Goal: Find contact information: Find contact information

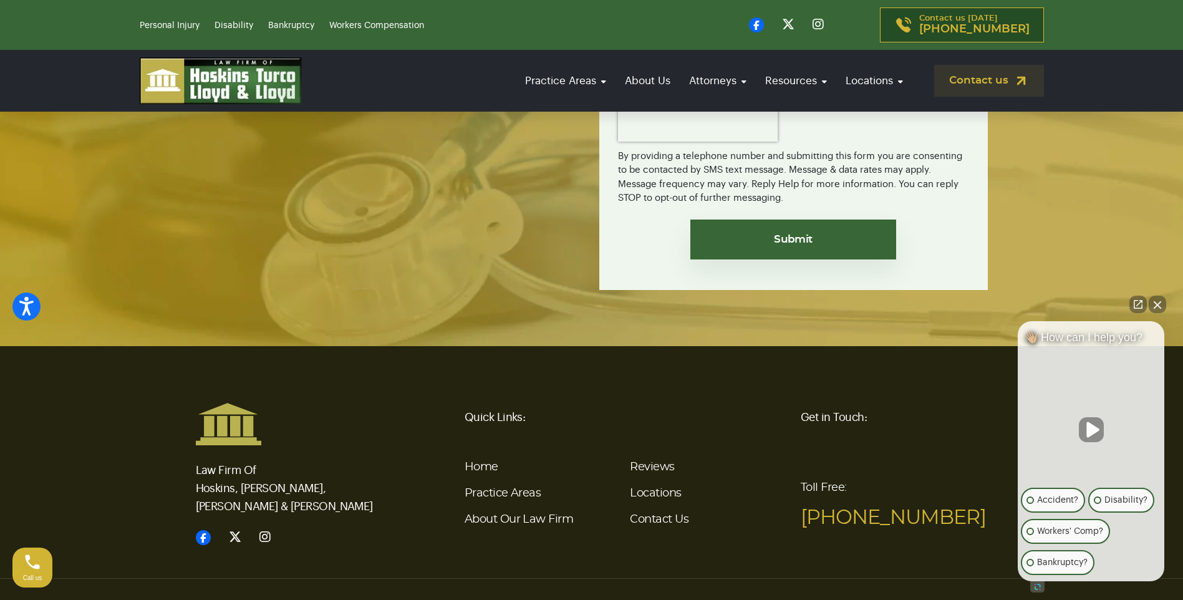
scroll to position [2528, 0]
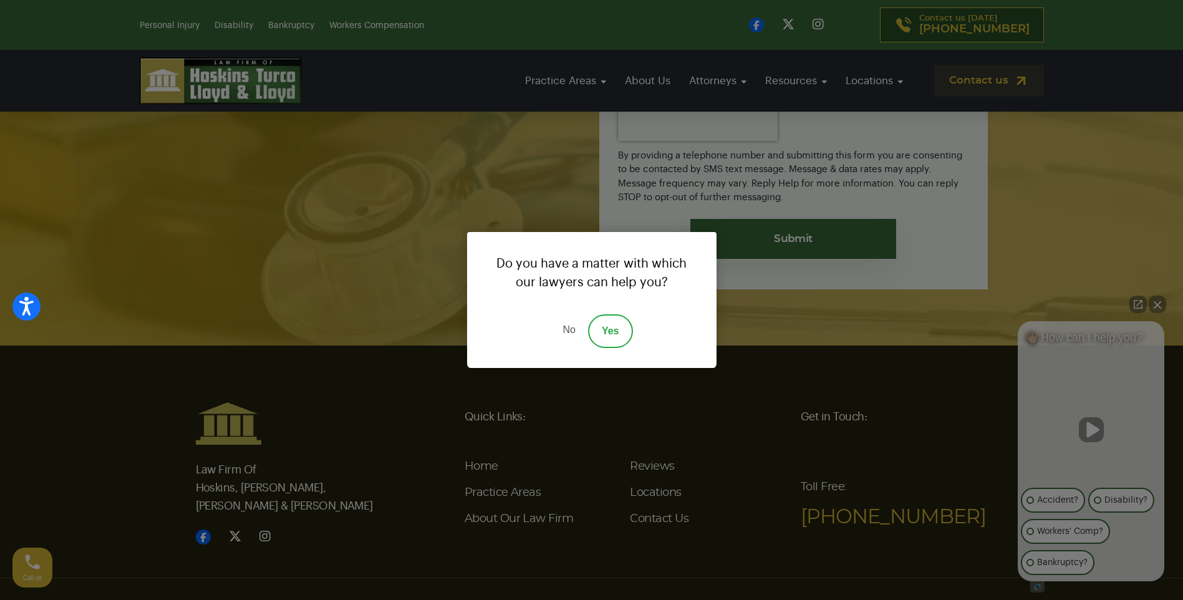
click at [564, 322] on link "No" at bounding box center [568, 331] width 37 height 34
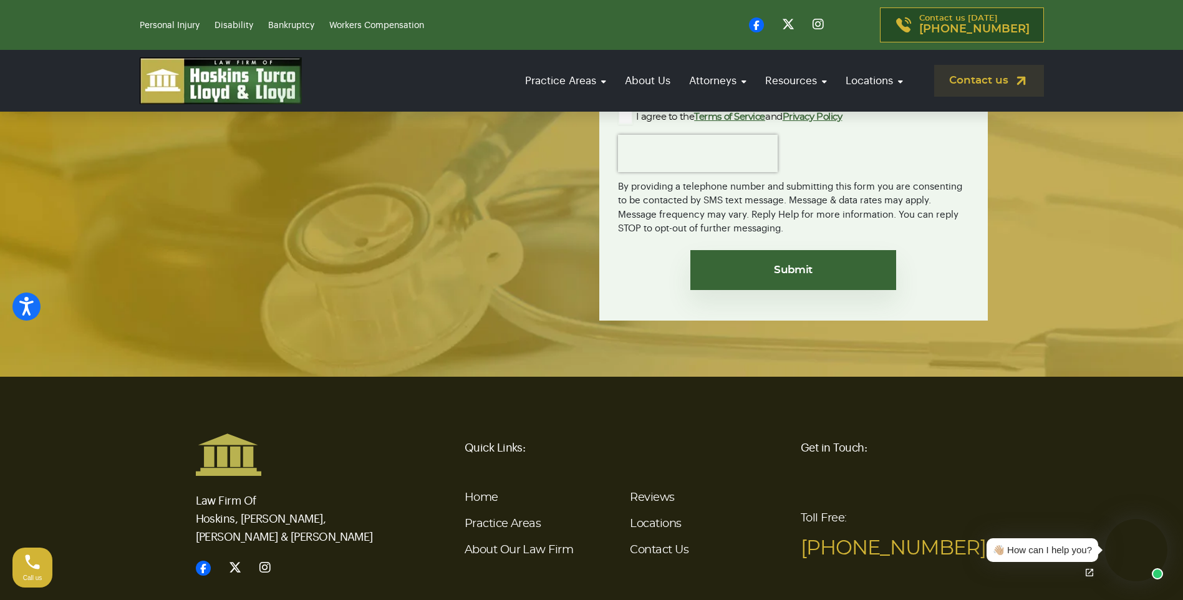
scroll to position [2528, 0]
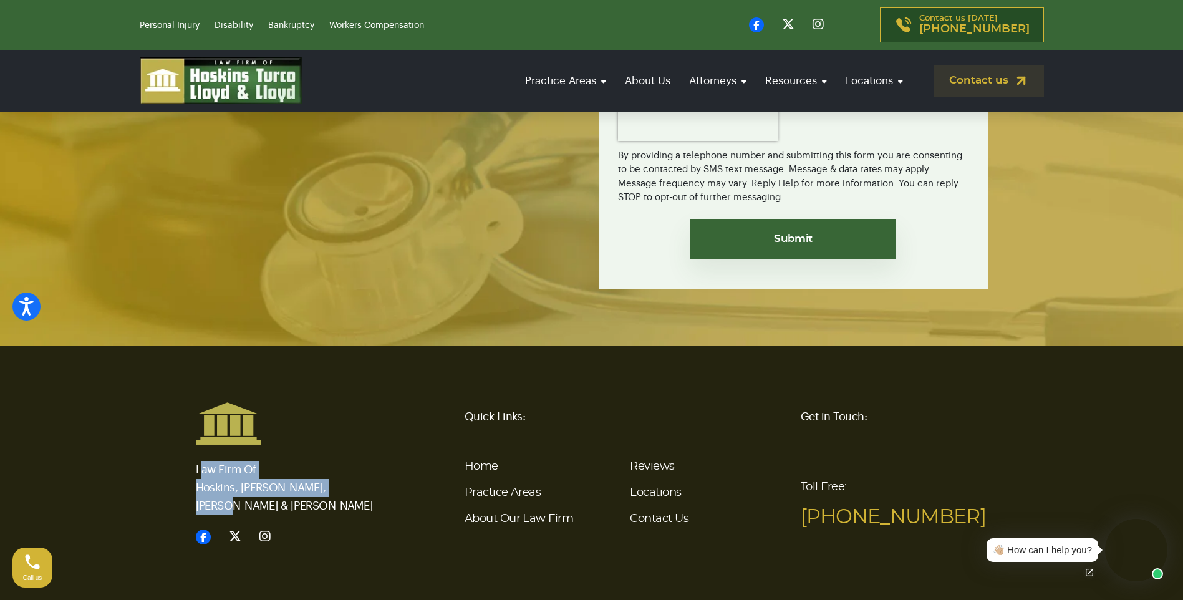
drag, startPoint x: 201, startPoint y: 414, endPoint x: 336, endPoint y: 438, distance: 137.4
click at [336, 445] on p "Law Firm Of Hoskins, Turco, Lloyd & Lloyd" at bounding box center [289, 480] width 187 height 70
drag, startPoint x: 196, startPoint y: 415, endPoint x: 342, endPoint y: 441, distance: 148.3
click at [342, 445] on p "Law Firm Of Hoskins, Turco, Lloyd & Lloyd" at bounding box center [289, 480] width 187 height 70
